Goal: Task Accomplishment & Management: Complete application form

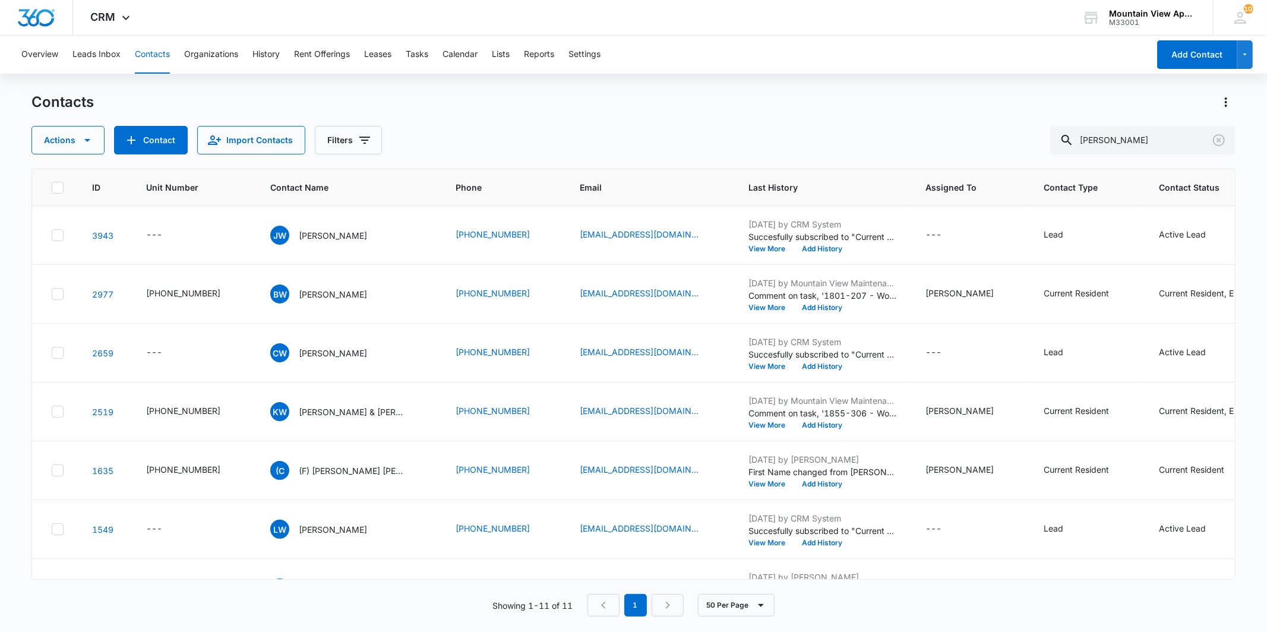
drag, startPoint x: 1074, startPoint y: 141, endPoint x: 1025, endPoint y: 141, distance: 48.7
click at [1025, 141] on div "Actions Contact Import Contacts Filters [PERSON_NAME]" at bounding box center [633, 140] width 1204 height 29
drag, startPoint x: 1123, startPoint y: 134, endPoint x: 1063, endPoint y: 135, distance: 60.0
click at [1063, 135] on div "Actions Contact Import Contacts Filters [PERSON_NAME]" at bounding box center [633, 140] width 1204 height 29
type input "1817"
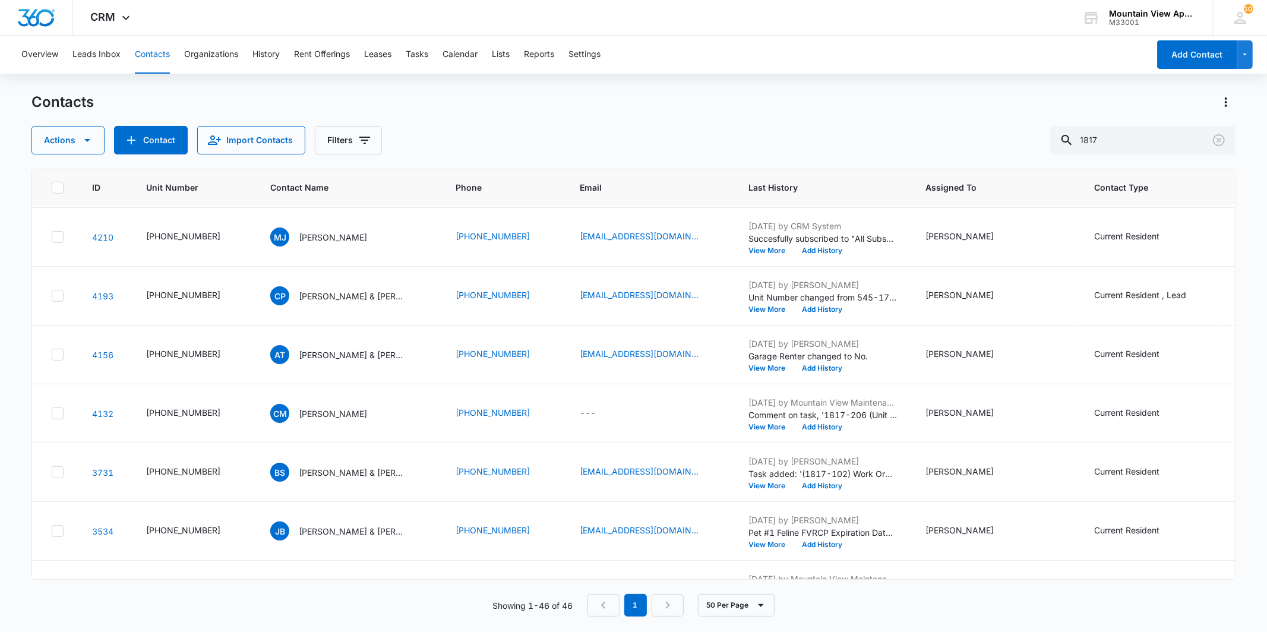
scroll to position [594, 0]
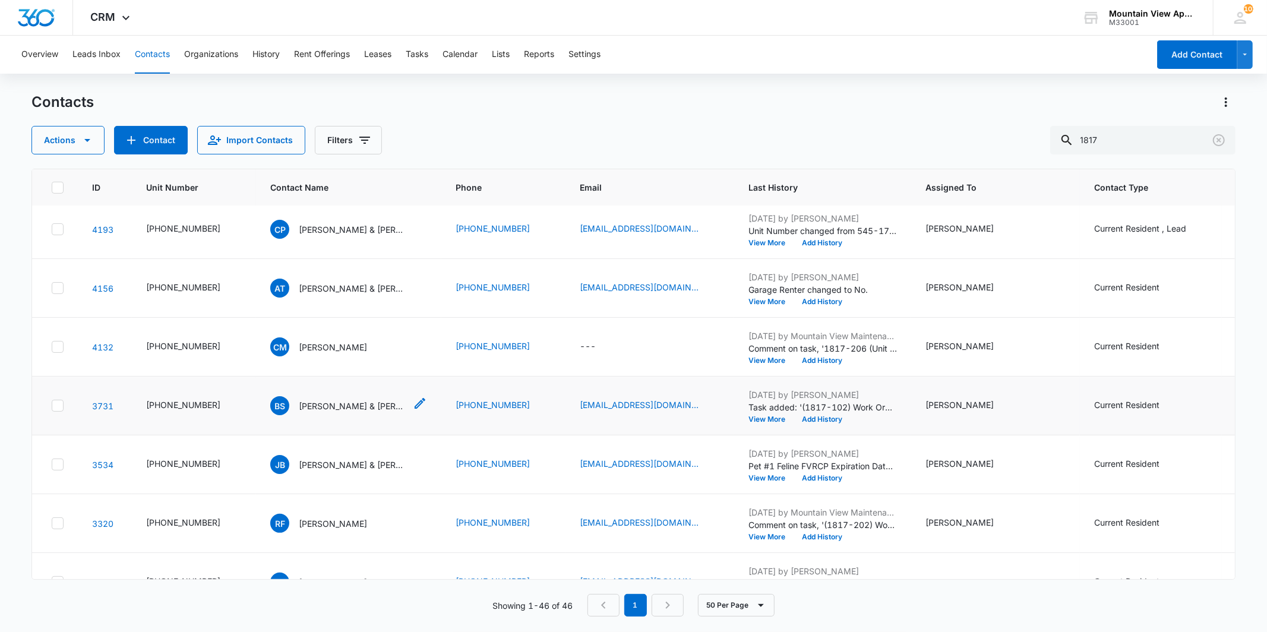
click at [334, 407] on p "[PERSON_NAME] & [PERSON_NAME]" at bounding box center [352, 406] width 107 height 12
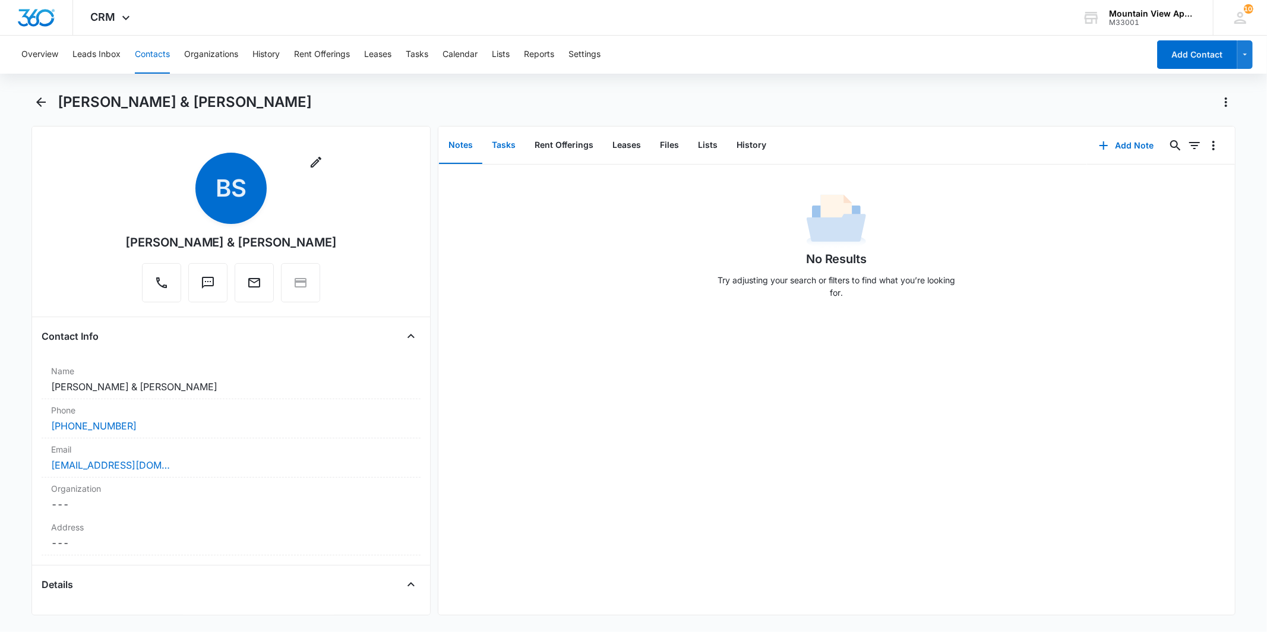
click at [505, 153] on button "Tasks" at bounding box center [503, 145] width 43 height 37
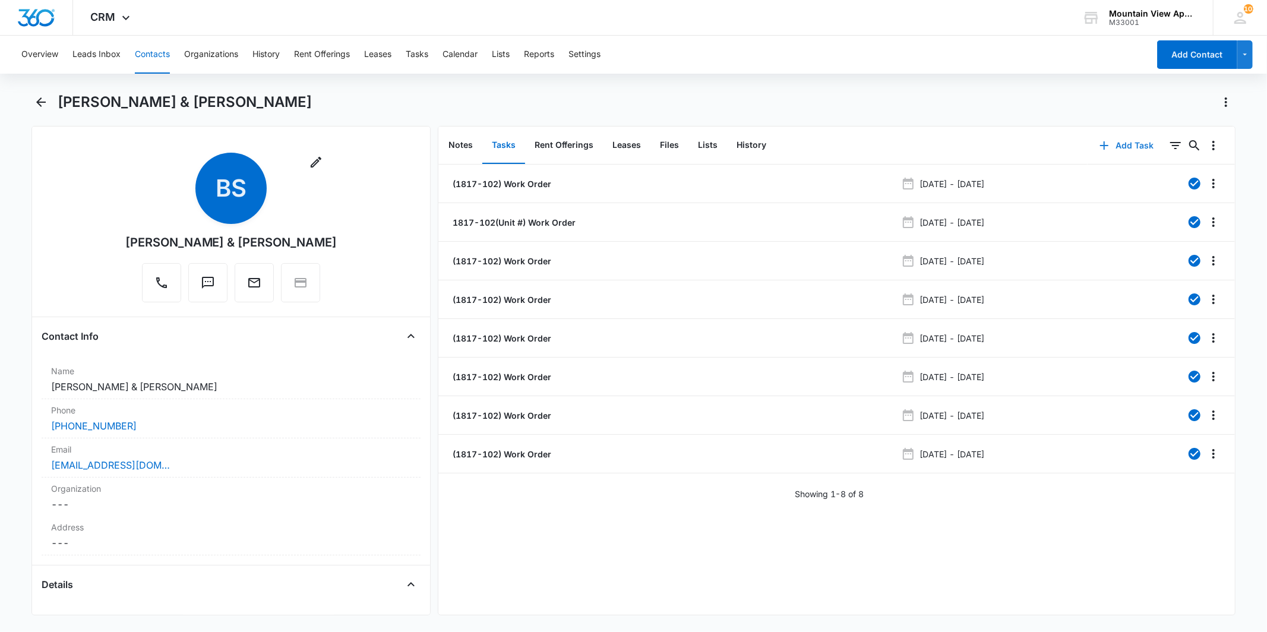
click at [1109, 149] on button "Add Task" at bounding box center [1127, 145] width 78 height 29
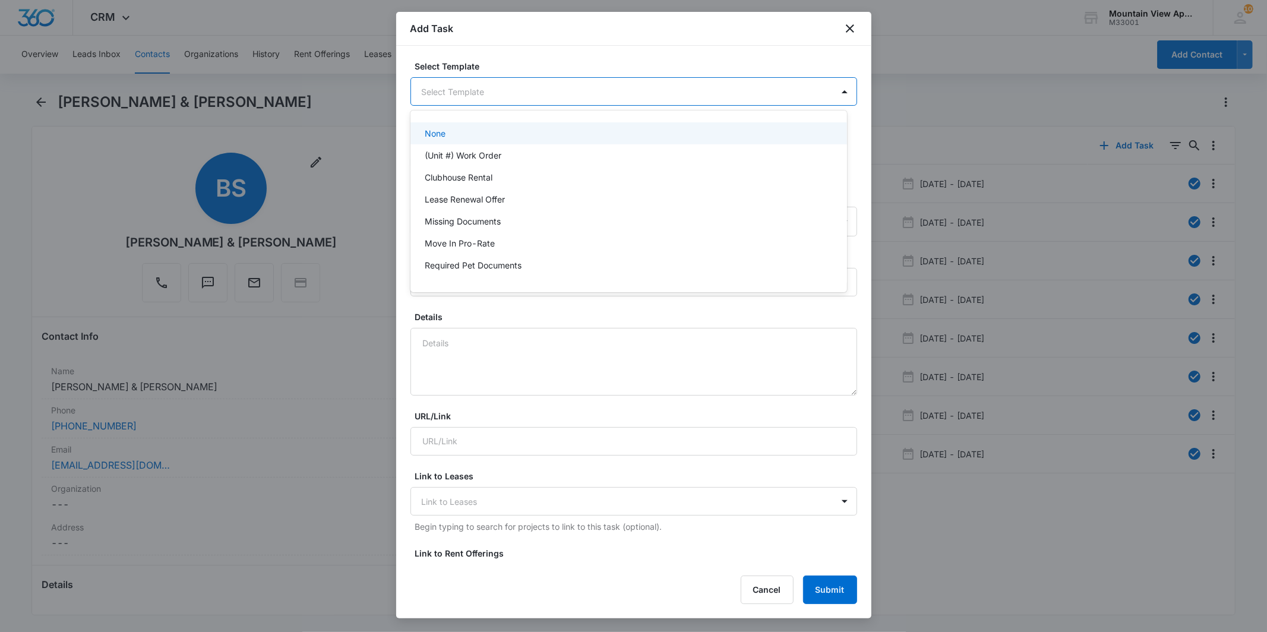
click at [643, 93] on body "CRM Apps Reputation Websites Forms CRM Email Social Content Ads Intelligence Fi…" at bounding box center [633, 316] width 1267 height 632
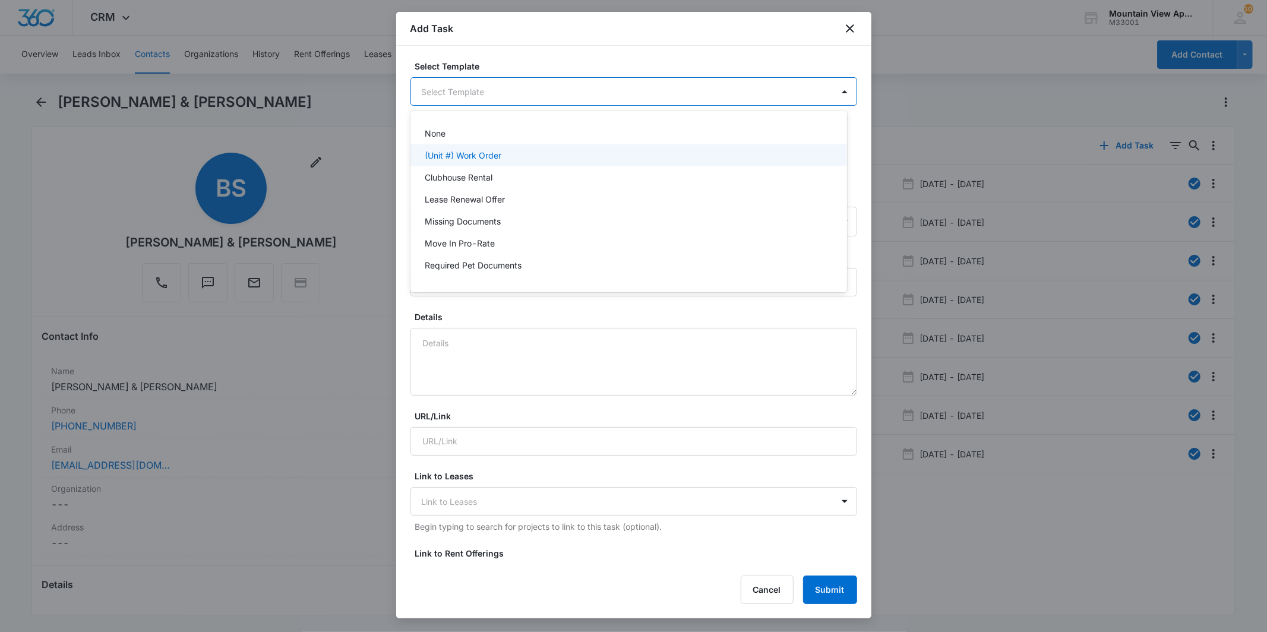
click at [595, 163] on div "(Unit #) Work Order" at bounding box center [629, 155] width 437 height 22
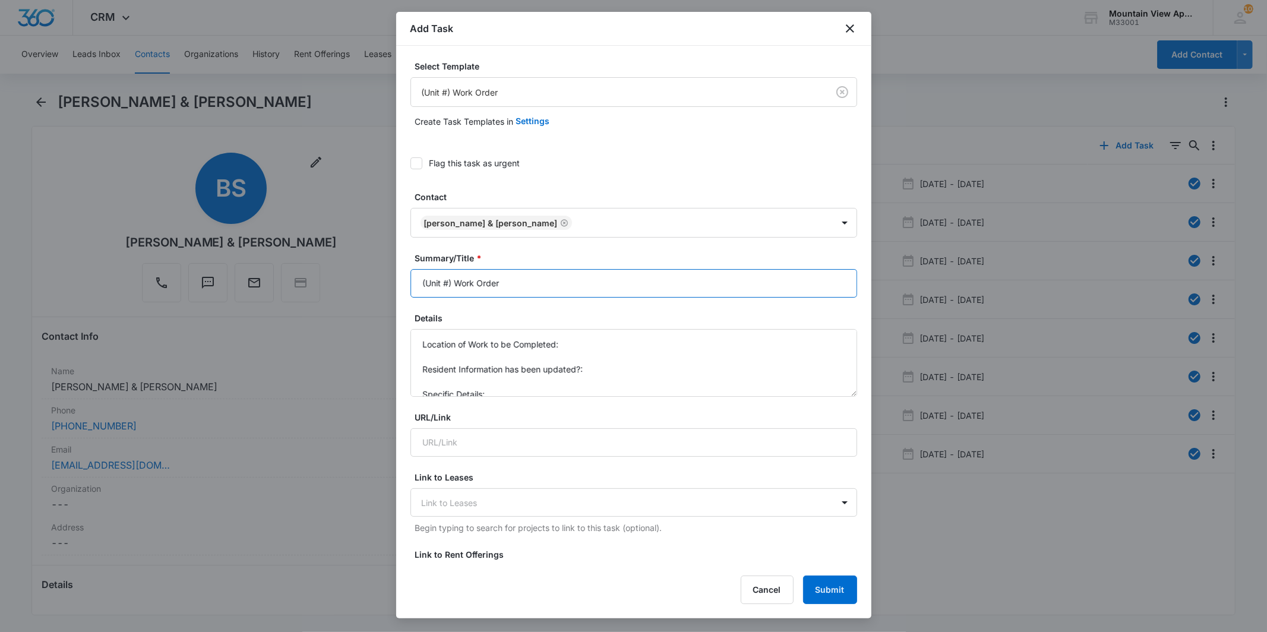
click at [447, 283] on input "(Unit #) Work Order" at bounding box center [634, 283] width 447 height 29
type input "(1817-102) Work Order"
click at [601, 347] on textarea "Location of Work to be Completed: Resident Information has been updated?: Speci…" at bounding box center [634, 363] width 447 height 68
drag, startPoint x: 612, startPoint y: 330, endPoint x: 561, endPoint y: 329, distance: 50.5
click at [561, 329] on textarea "Location of Work to be Completed: yes Resident Information has been updated?: S…" at bounding box center [634, 363] width 447 height 68
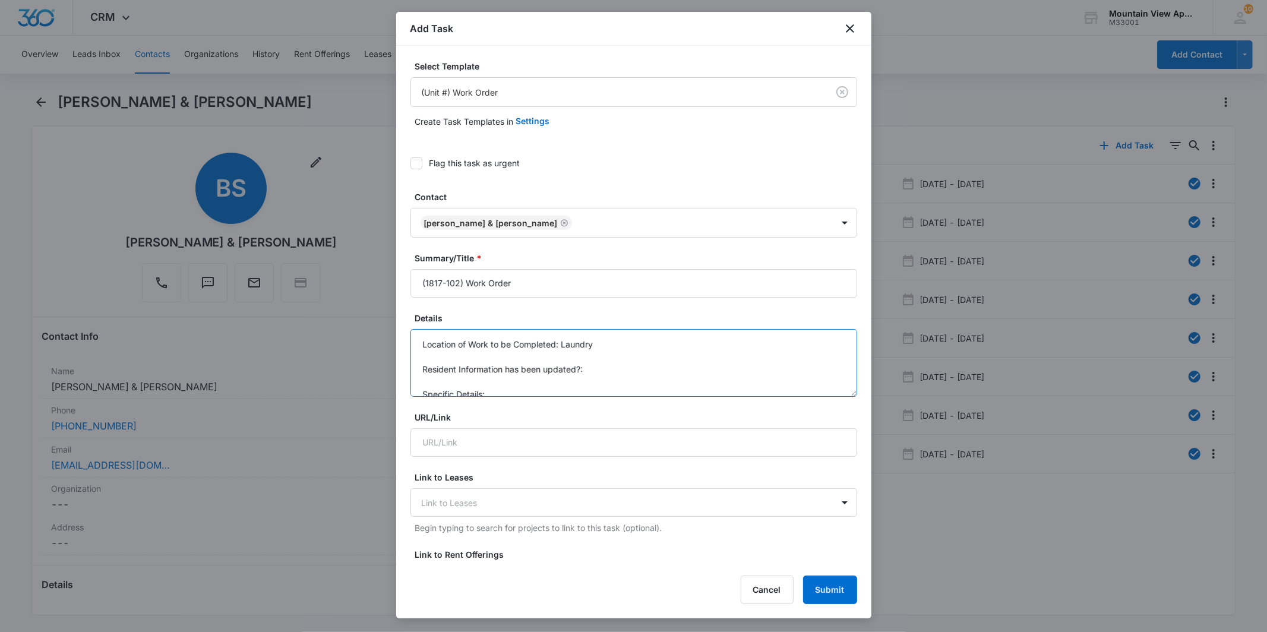
click at [621, 379] on textarea "Location of Work to be Completed: Laundry Resident Information has been updated…" at bounding box center [634, 363] width 447 height 68
click at [624, 389] on textarea "Location of Work to be Completed: Laundry Resident Information has been updated…" at bounding box center [634, 363] width 447 height 68
click at [671, 389] on textarea "Location of Work to be Completed: Laundry Resident Information has been updated…" at bounding box center [634, 363] width 447 height 68
drag, startPoint x: 737, startPoint y: 369, endPoint x: 749, endPoint y: 370, distance: 11.9
click at [745, 370] on textarea "Location of Work to be Completed: Laundry Resident Information has been updated…" at bounding box center [634, 363] width 447 height 68
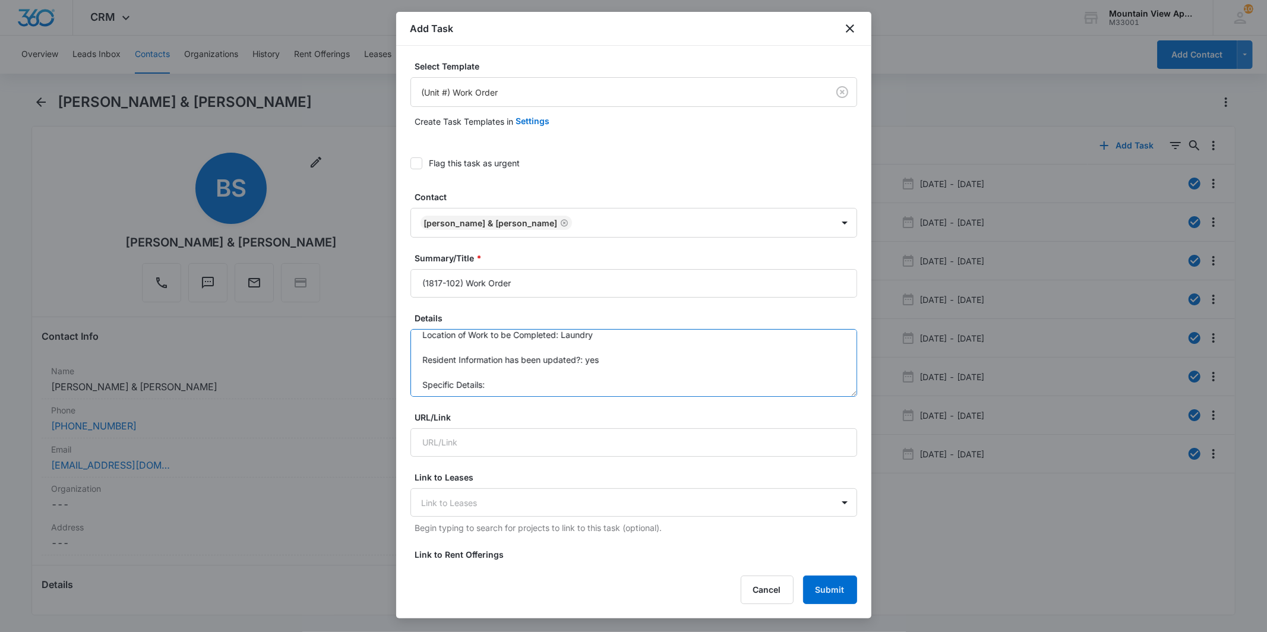
scroll to position [12, 0]
click at [509, 388] on textarea "Location of Work to be Completed: Laundry Resident Information has been updated…" at bounding box center [634, 363] width 447 height 68
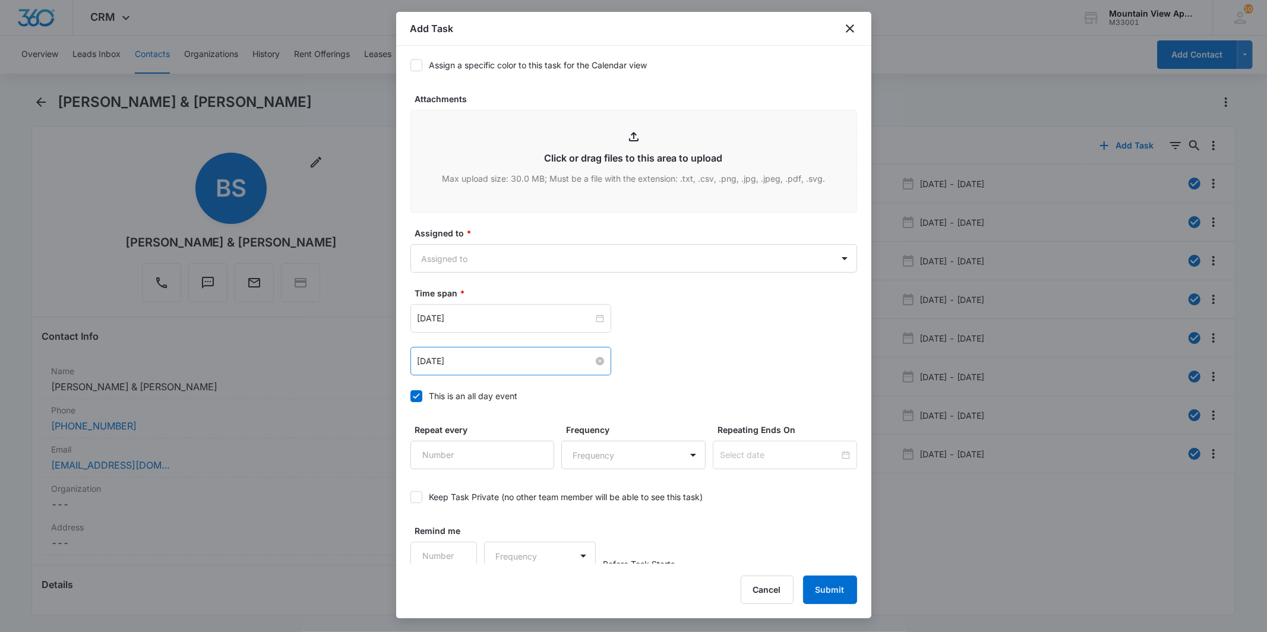
scroll to position [580, 0]
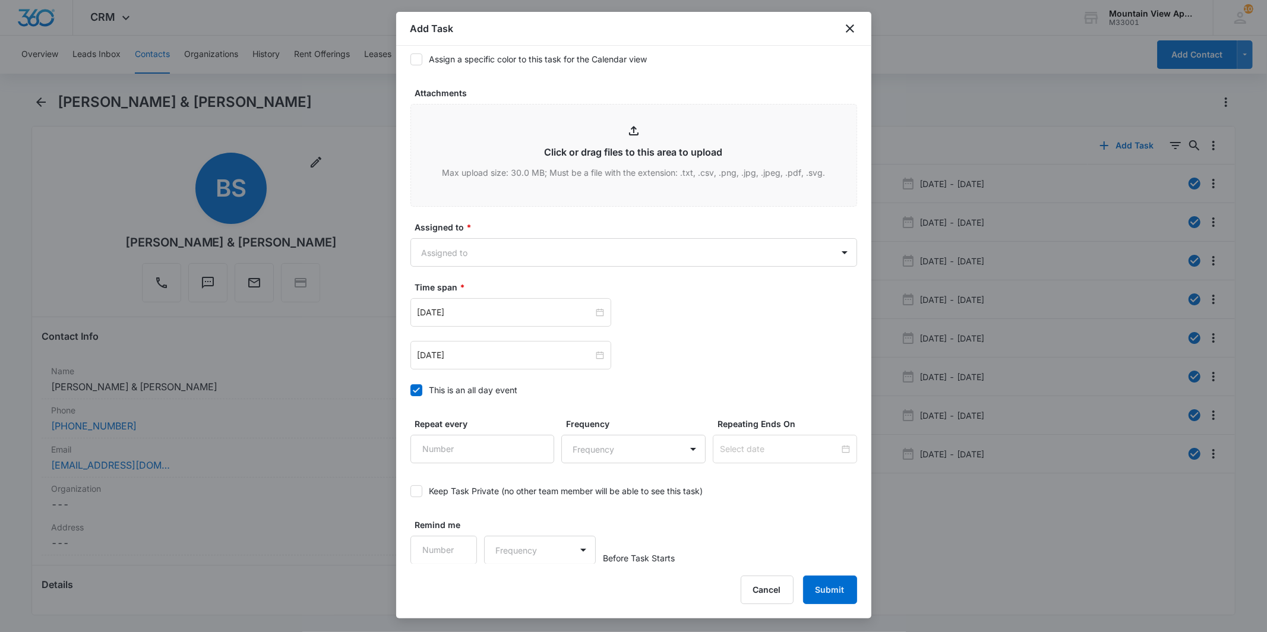
type textarea "Location of Work to be Completed: Laundry Resident Information has been updated…"
drag, startPoint x: 642, startPoint y: 278, endPoint x: 642, endPoint y: 264, distance: 14.3
click at [642, 278] on form "Select Template (Unit #) Work Order Create Task Templates in Settings Flag this…" at bounding box center [634, 22] width 447 height 1084
click at [642, 263] on body "CRM Apps Reputation Websites Forms CRM Email Social Content Ads Intelligence Fi…" at bounding box center [633, 316] width 1267 height 632
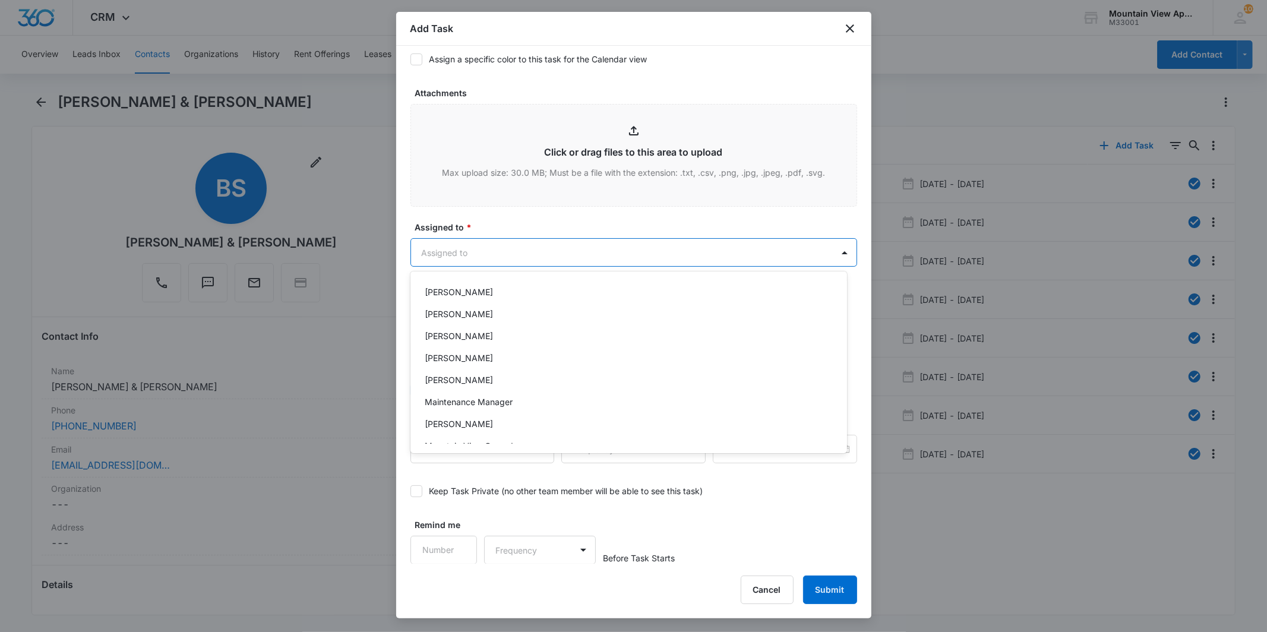
scroll to position [258, 0]
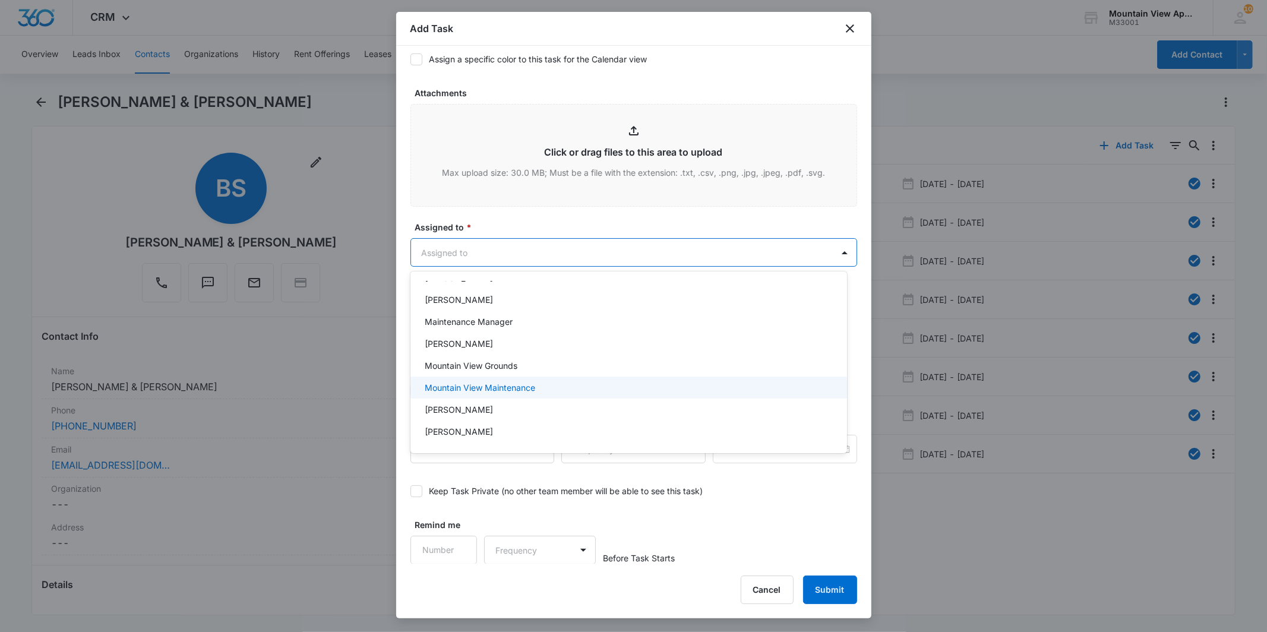
click at [592, 386] on div "Mountain View Maintenance" at bounding box center [628, 387] width 406 height 12
click at [629, 247] on div at bounding box center [633, 316] width 1267 height 632
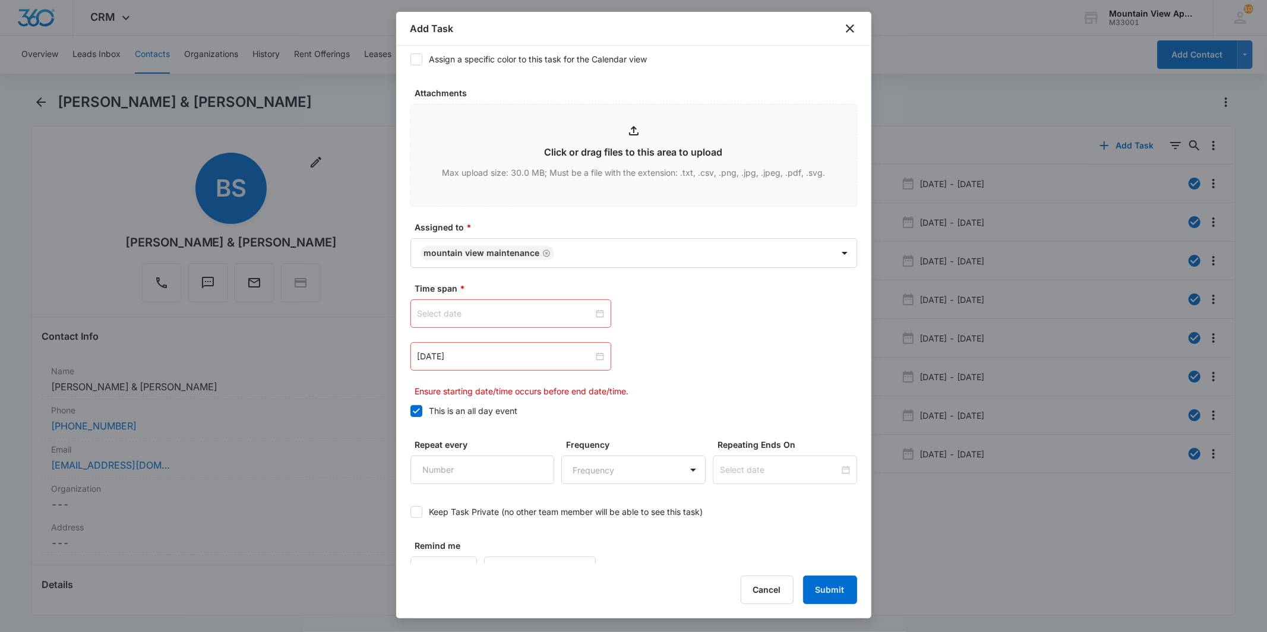
drag, startPoint x: 594, startPoint y: 315, endPoint x: 587, endPoint y: 317, distance: 7.3
click at [593, 315] on div at bounding box center [511, 313] width 187 height 13
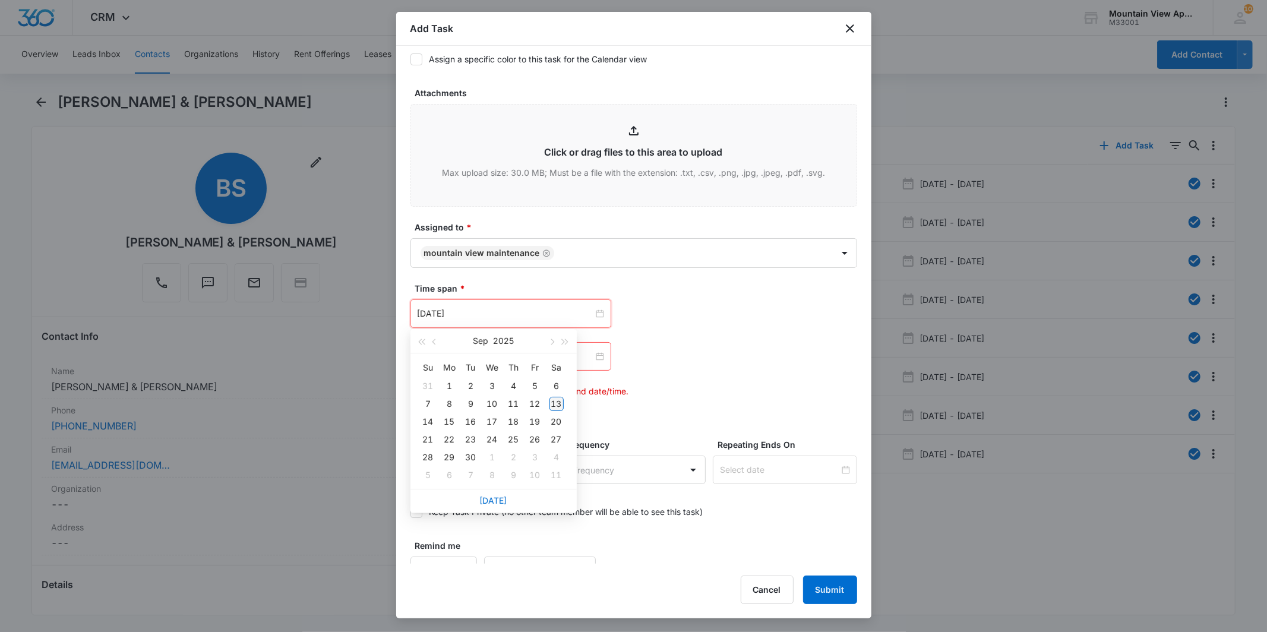
type input "[DATE]"
click at [559, 403] on div "13" at bounding box center [557, 404] width 14 height 14
click at [595, 353] on div at bounding box center [511, 356] width 187 height 13
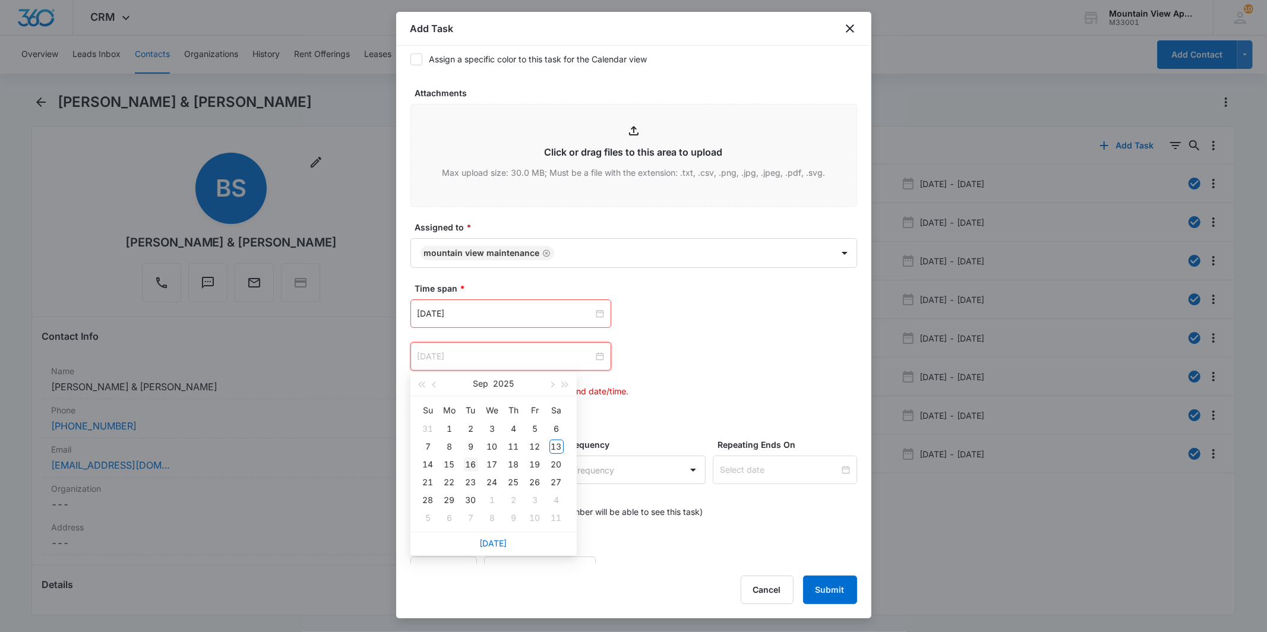
type input "[DATE]"
click at [475, 462] on div "16" at bounding box center [471, 464] width 14 height 14
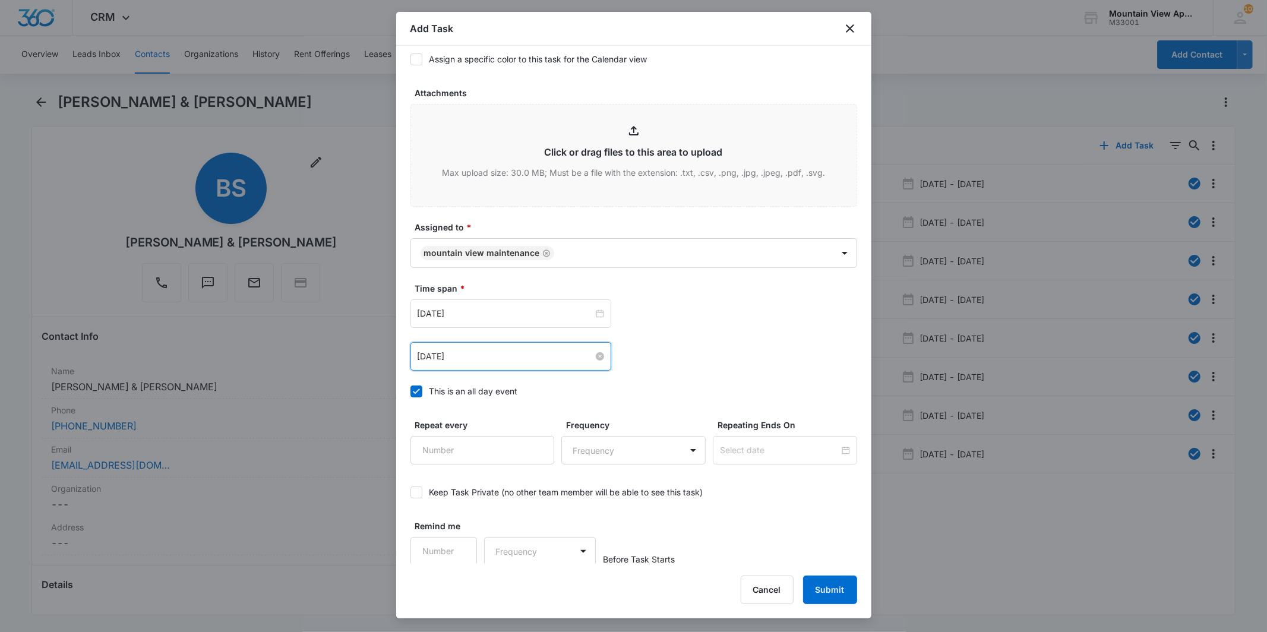
click at [756, 330] on div "[DATE] [DATE] Su Mo Tu We Th Fr Sa 31 1 2 3 4 5 6 7 8 9 10 11 12 13 14 15 16 17…" at bounding box center [634, 334] width 447 height 71
click at [840, 583] on button "Submit" at bounding box center [830, 590] width 54 height 29
